Goal: Find specific page/section: Find specific page/section

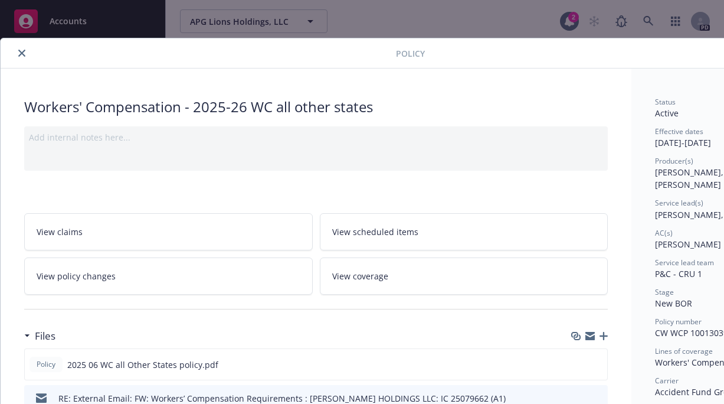
click at [24, 51] on icon "close" at bounding box center [21, 53] width 7 height 7
